Goal: Task Accomplishment & Management: Use online tool/utility

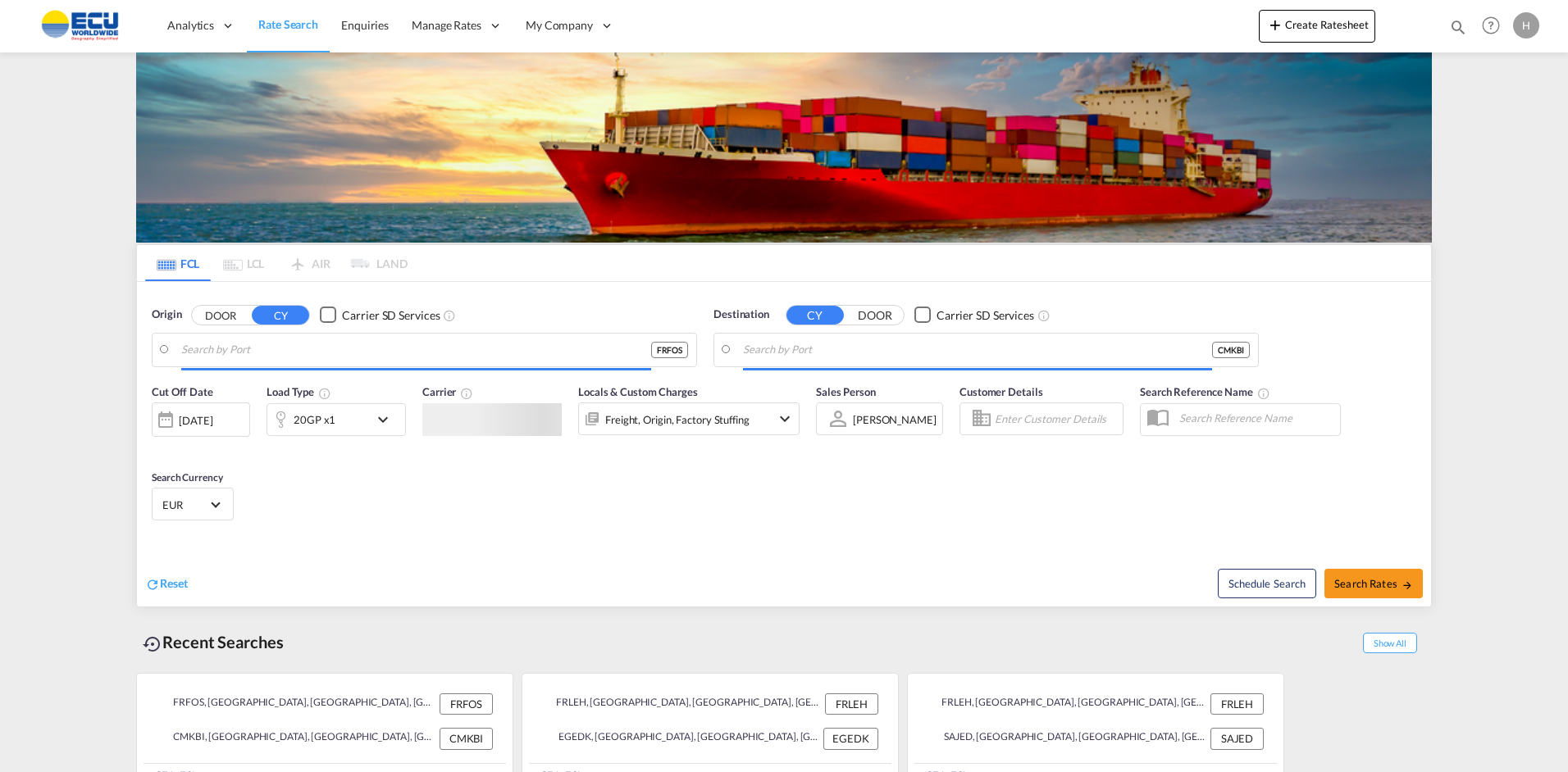
type input "Fos-[GEOGRAPHIC_DATA], [GEOGRAPHIC_DATA]"
type input "Kribi, CMKBI"
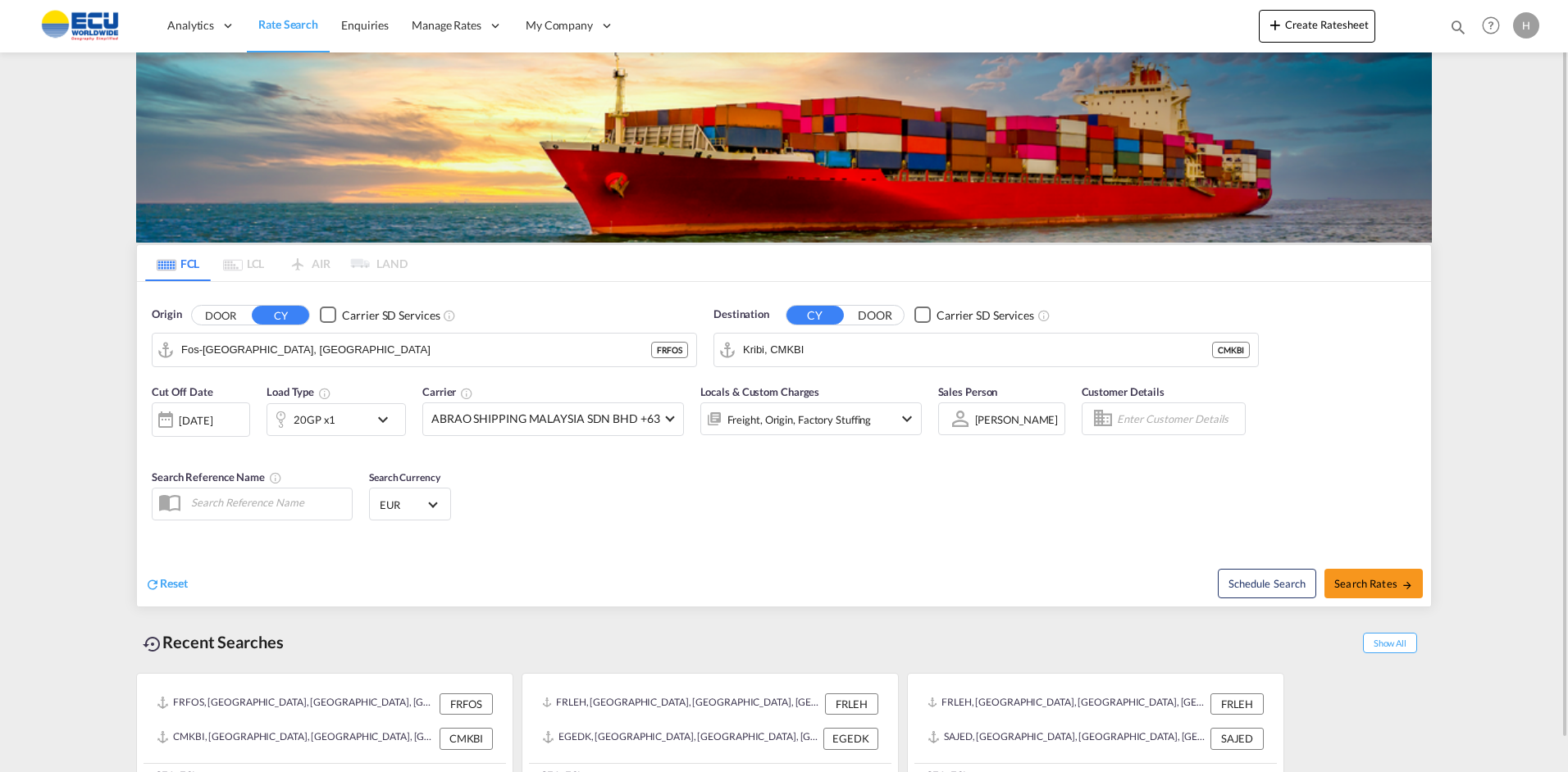
click at [1529, 24] on div "H" at bounding box center [1526, 26] width 27 height 27
click at [1499, 215] on md-backdrop at bounding box center [784, 386] width 1568 height 772
click at [1325, 28] on button "Create Ratesheet" at bounding box center [1316, 26] width 116 height 33
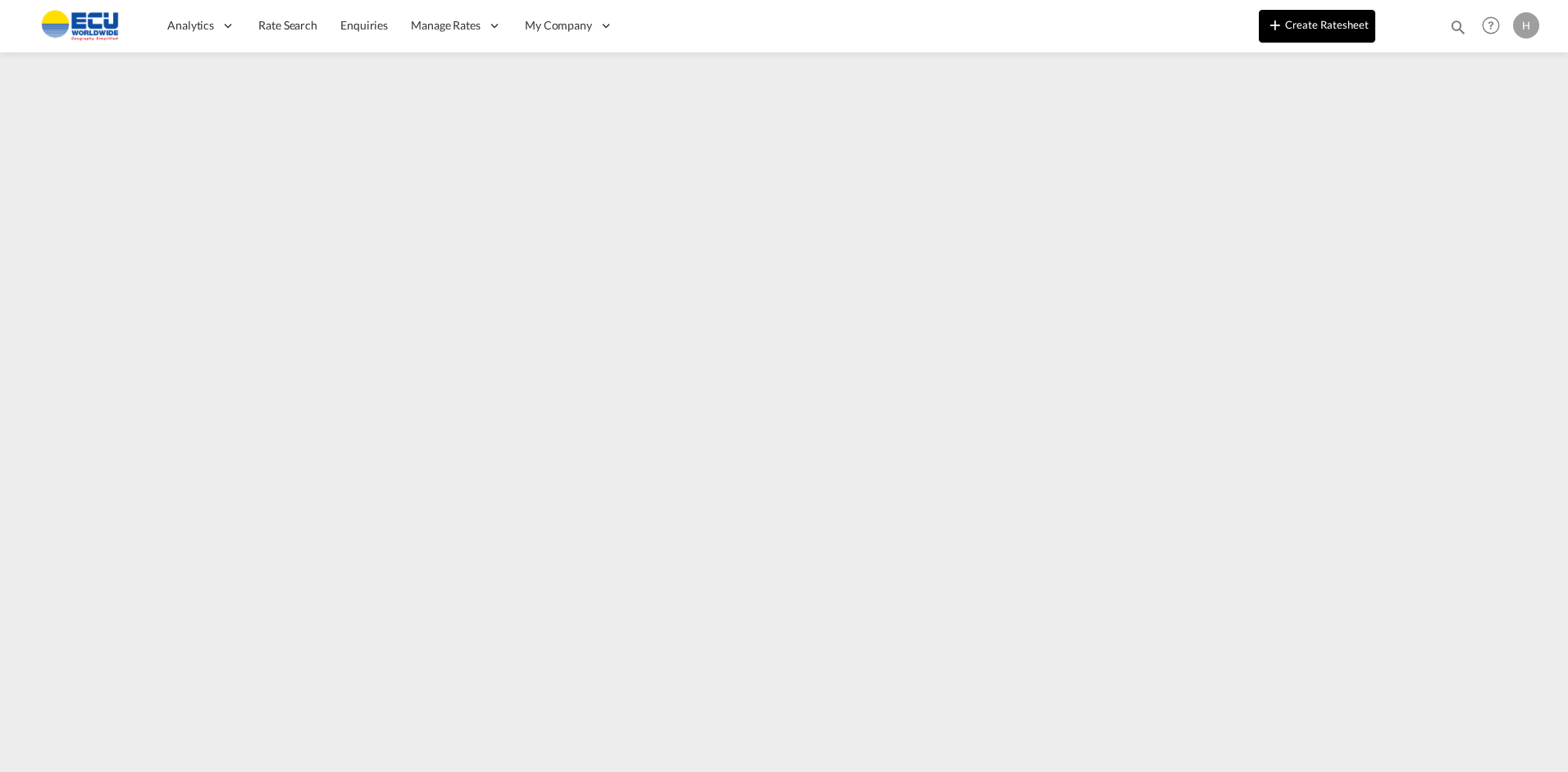
click at [1305, 18] on button "Create Ratesheet" at bounding box center [1316, 26] width 116 height 33
click at [1312, 33] on button "Create Ratesheet" at bounding box center [1316, 26] width 116 height 33
